Goal: Task Accomplishment & Management: Manage account settings

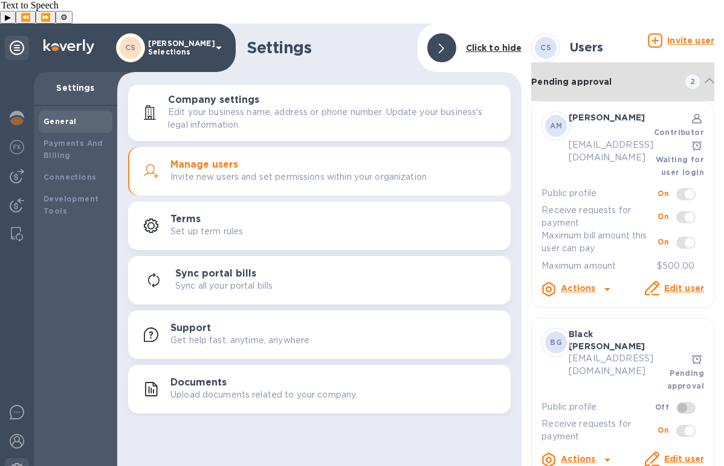
click at [700, 74] on span "2" at bounding box center [697, 81] width 15 height 15
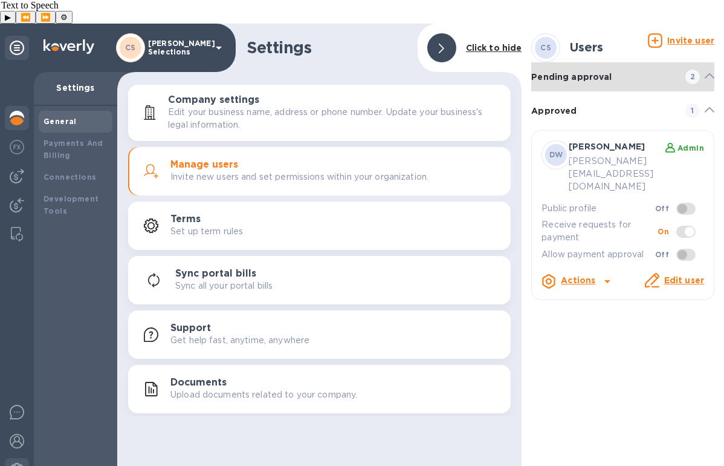
click at [11, 111] on img at bounding box center [17, 118] width 15 height 15
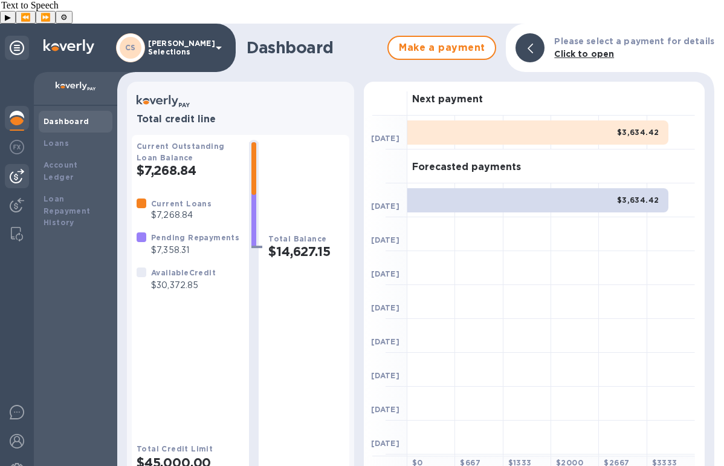
click at [14, 169] on img at bounding box center [17, 176] width 15 height 15
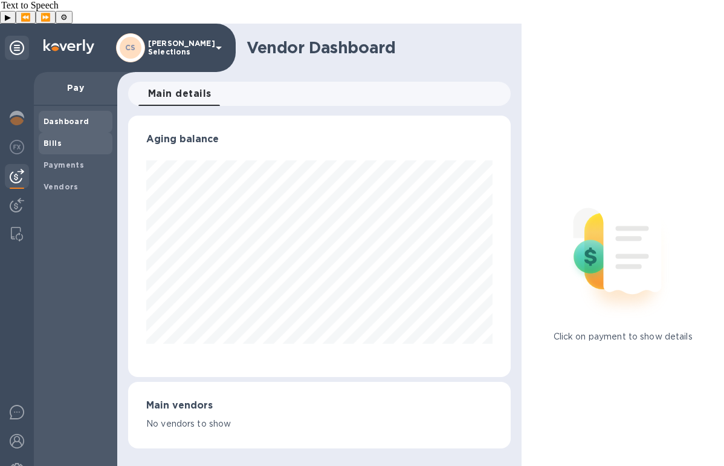
scroll to position [261, 383]
click at [62, 137] on span "Bills" at bounding box center [76, 143] width 64 height 12
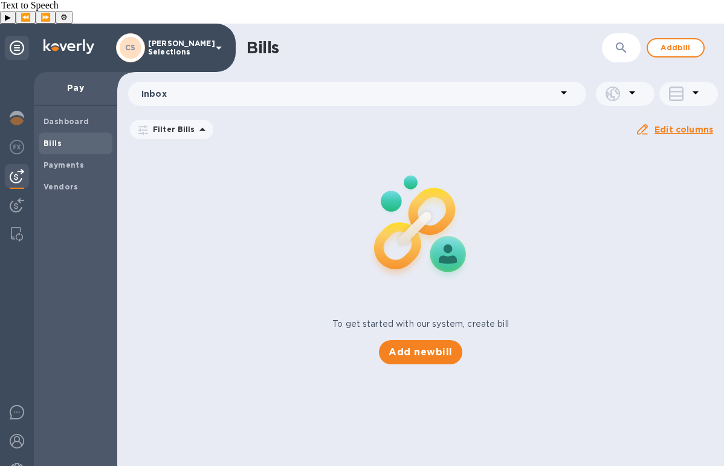
click at [0, 0] on icon at bounding box center [0, 0] width 0 height 0
click at [678, 41] on span "Add bill" at bounding box center [676, 48] width 36 height 15
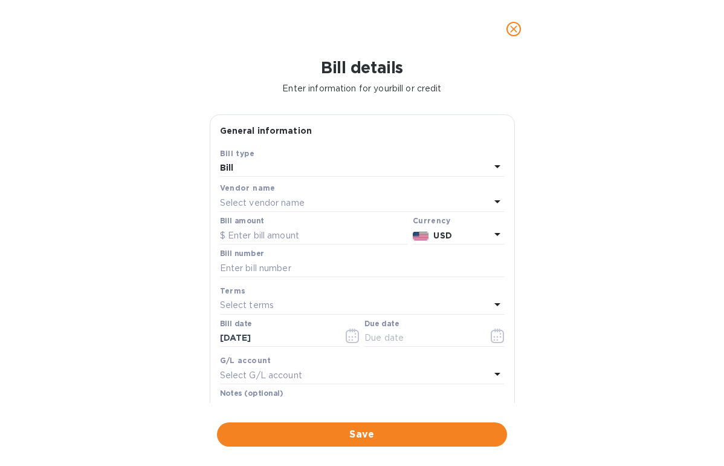
click at [268, 198] on p "Select vendor name" at bounding box center [262, 203] width 85 height 13
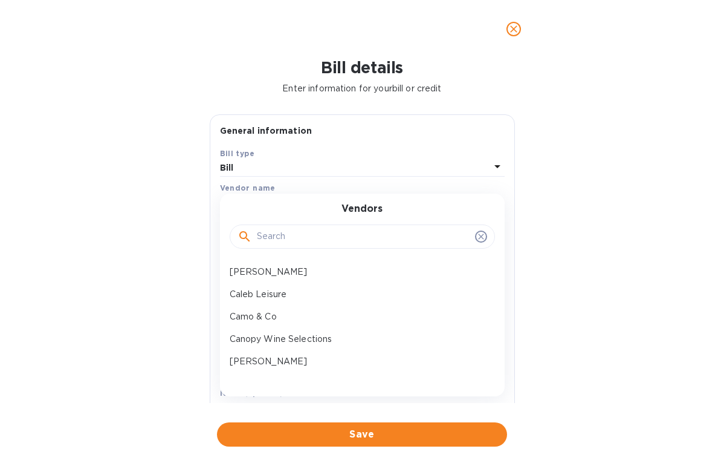
click at [290, 236] on input "text" at bounding box center [363, 236] width 213 height 18
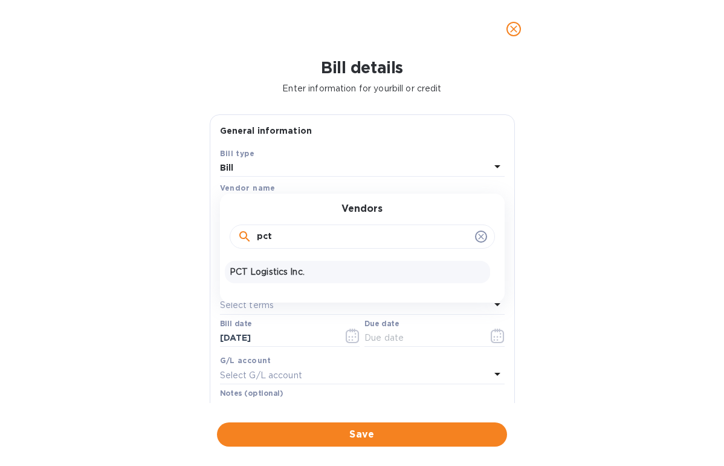
type input "pct"
click at [300, 271] on p "PCT Logistics Inc." at bounding box center [358, 271] width 256 height 13
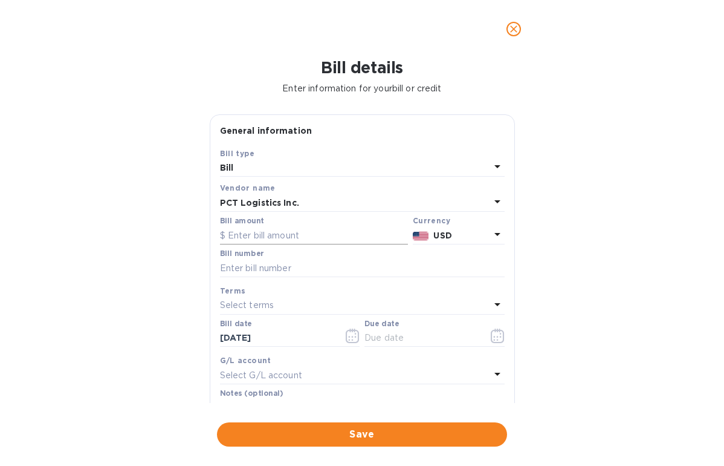
click at [269, 238] on input "text" at bounding box center [314, 235] width 188 height 18
click at [269, 272] on input "text" at bounding box center [362, 268] width 285 height 18
paste input "265681"
type input "265681"
click at [251, 233] on input "text" at bounding box center [314, 235] width 188 height 18
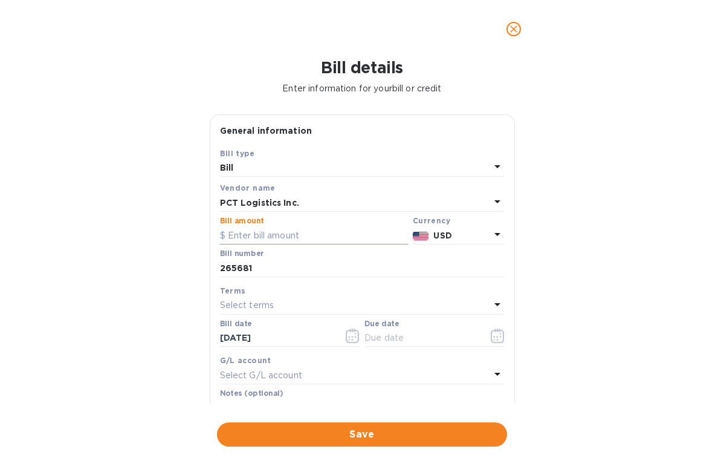
paste input "340.84"
type input "340.84"
click at [317, 430] on span "Save" at bounding box center [362, 434] width 271 height 15
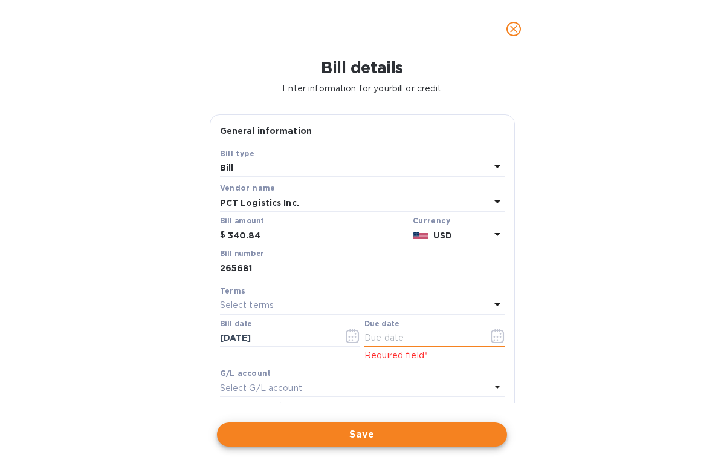
click at [398, 341] on input "text" at bounding box center [422, 338] width 114 height 18
click at [502, 333] on button "button" at bounding box center [498, 335] width 28 height 29
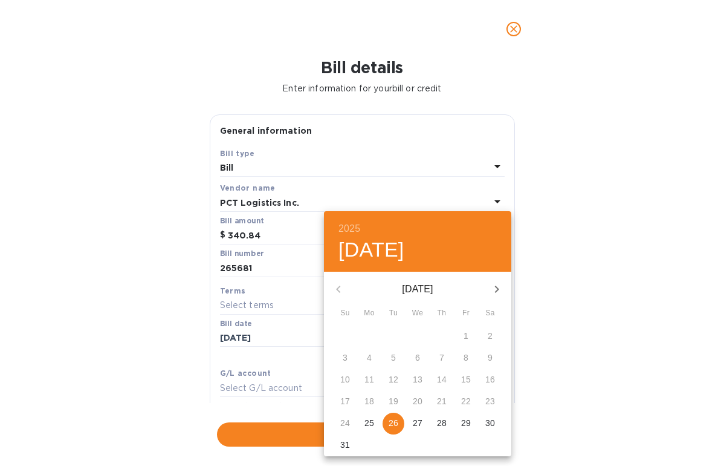
click at [395, 418] on p "26" at bounding box center [394, 423] width 10 height 12
type input "[DATE]"
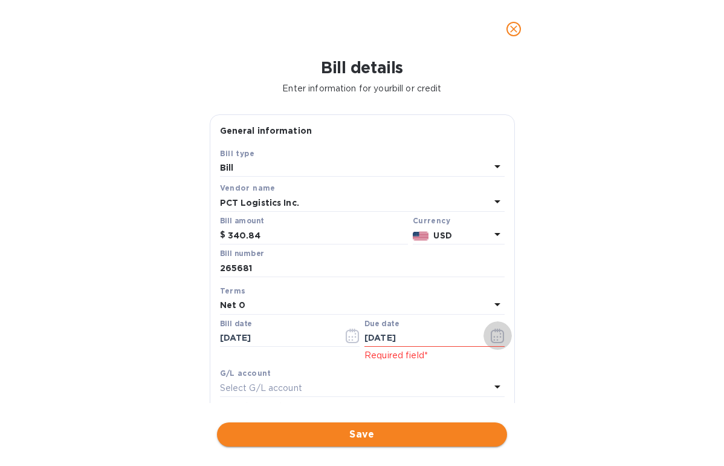
click at [356, 438] on span "Save" at bounding box center [362, 434] width 271 height 15
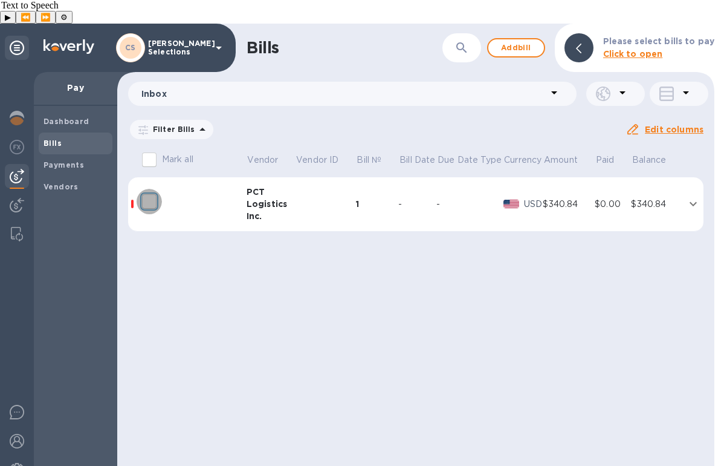
click at [150, 189] on input "decorative checkbox" at bounding box center [149, 201] width 25 height 25
checkbox input "false"
click at [692, 202] on icon "expand row" at bounding box center [693, 204] width 7 height 4
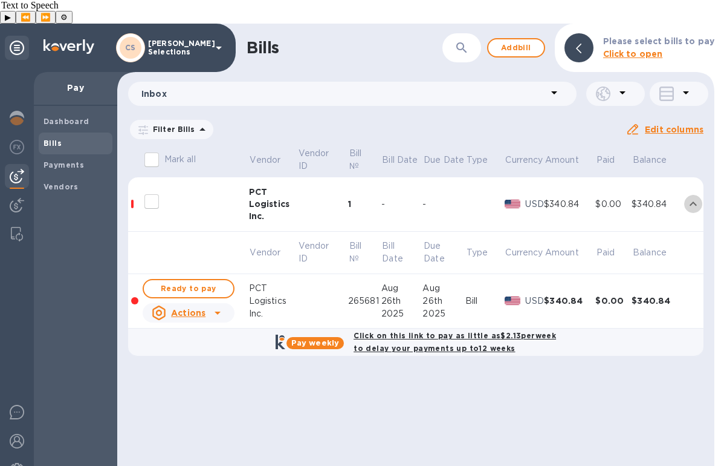
click at [691, 177] on td at bounding box center [694, 204] width 20 height 54
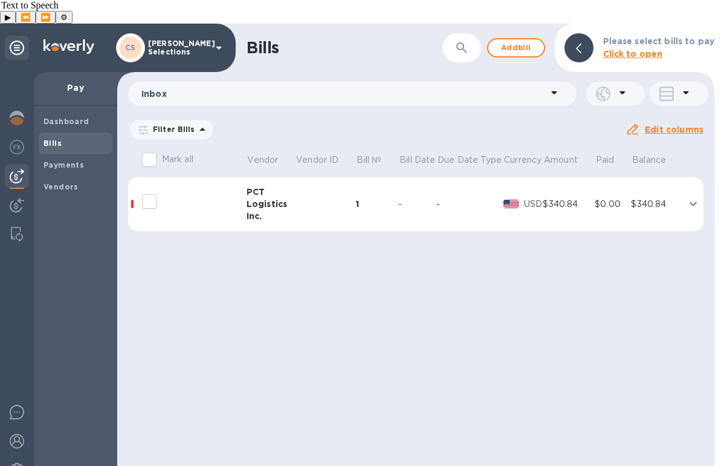
click at [684, 183] on td at bounding box center [693, 204] width 21 height 54
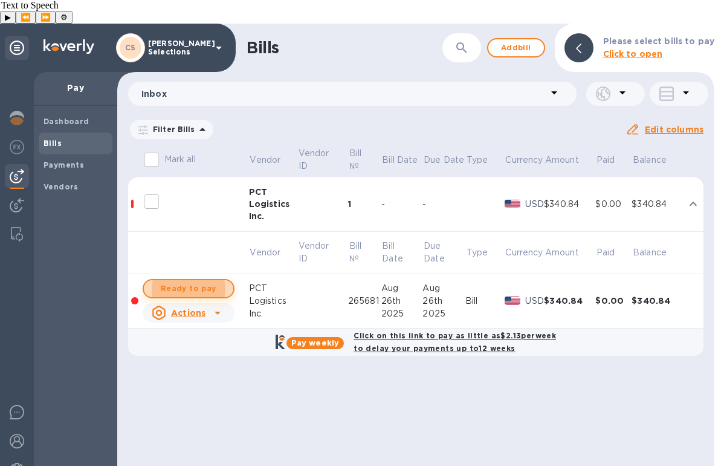
click at [190, 281] on span "Ready to pay" at bounding box center [189, 288] width 70 height 15
click at [213, 281] on span "Ready to pay" at bounding box center [189, 288] width 70 height 15
checkbox input "true"
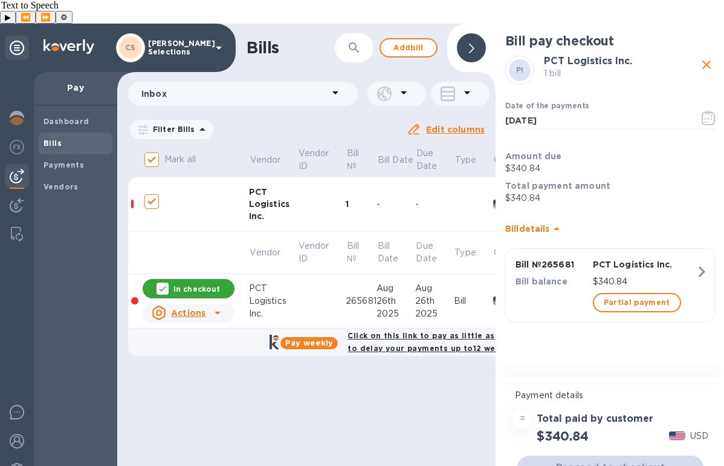
click at [622, 453] on div "Proceed to checkout" at bounding box center [610, 467] width 191 height 29
click at [619, 460] on span "Proceed to checkout" at bounding box center [610, 467] width 167 height 15
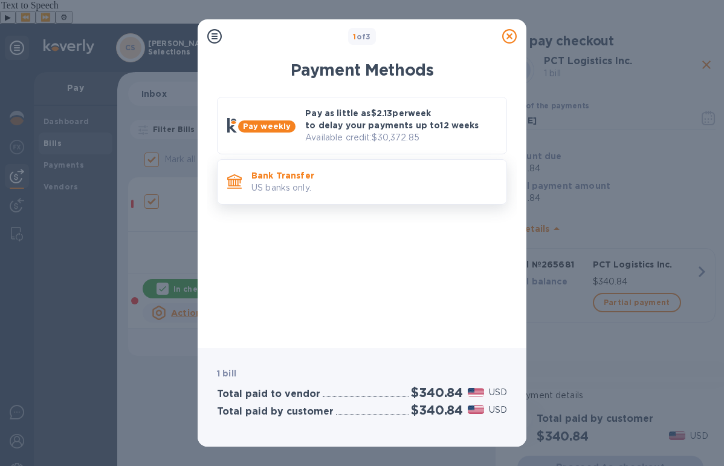
click at [362, 182] on p "US banks only." at bounding box center [374, 187] width 245 height 13
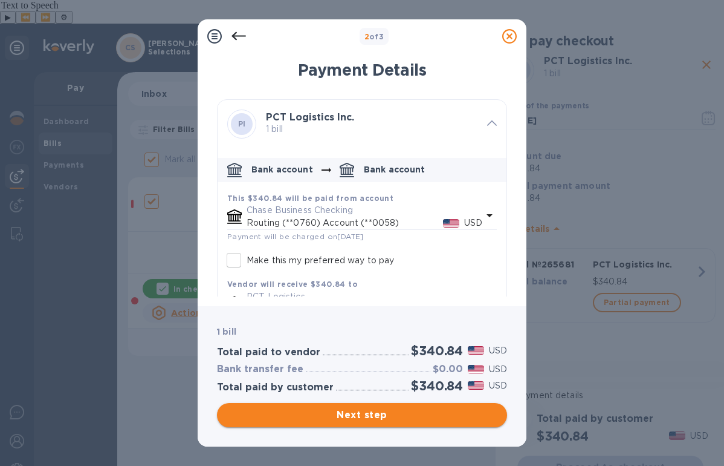
click at [403, 423] on button "Next step" at bounding box center [362, 415] width 290 height 24
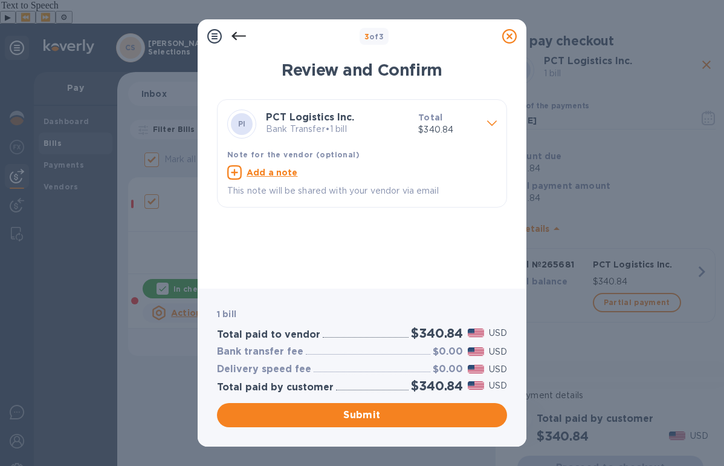
click at [411, 414] on span "Submit" at bounding box center [362, 415] width 271 height 15
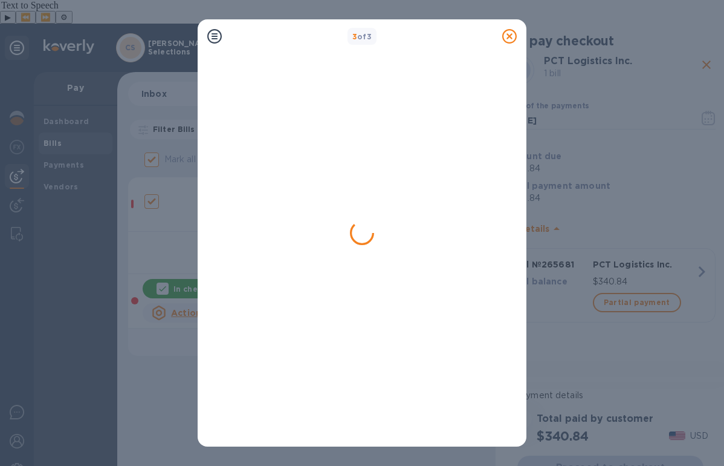
checkbox input "false"
